Goal: Task Accomplishment & Management: Manage account settings

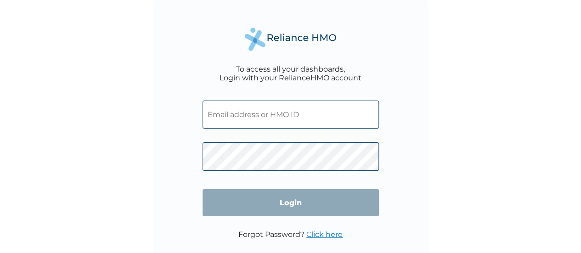
click at [320, 232] on link "Click here" at bounding box center [324, 234] width 36 height 9
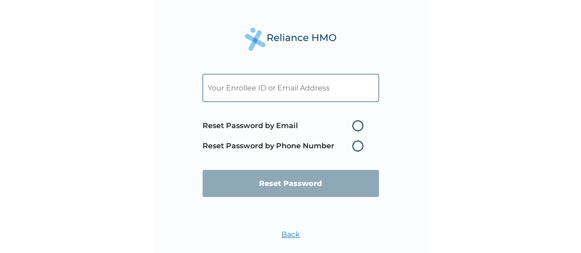
click at [299, 90] on input "text" at bounding box center [290, 88] width 176 height 28
paste input "qsmicheal88@gmail.com"
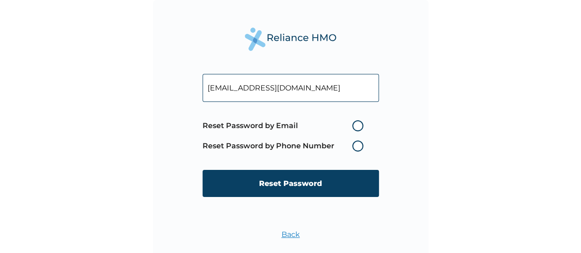
type input "qsmicheal88@gmail.com"
click at [358, 127] on label "Reset Password by Email" at bounding box center [284, 125] width 165 height 11
click at [354, 127] on input "Reset Password by Email" at bounding box center [346, 125] width 15 height 15
radio input "true"
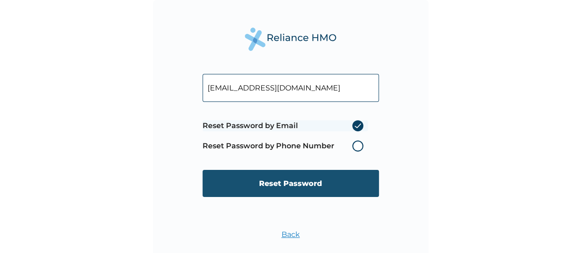
click at [289, 183] on input "Reset Password" at bounding box center [290, 183] width 176 height 27
